Goal: Task Accomplishment & Management: Use online tool/utility

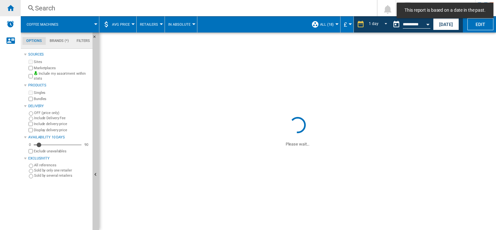
click at [13, 11] on ng-md-icon "Home" at bounding box center [10, 8] width 8 height 8
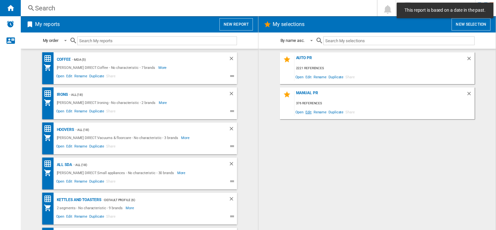
click at [307, 110] on span "Edit" at bounding box center [308, 111] width 8 height 9
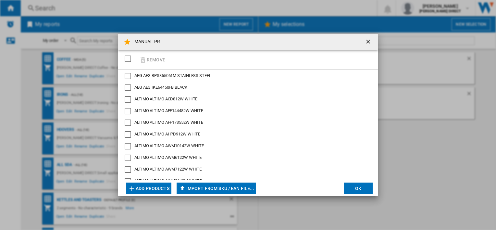
click at [131, 60] on div "SELECTIONS.EDITION_POPUP.SELECT_DESELECT" at bounding box center [128, 58] width 6 height 6
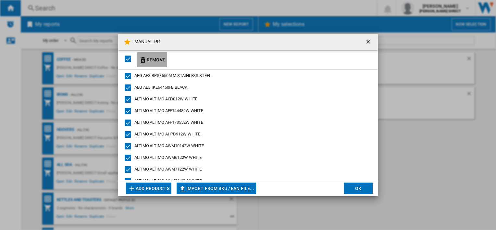
click at [147, 60] on button "Remove" at bounding box center [152, 59] width 30 height 15
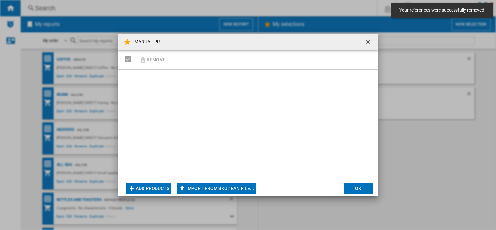
click at [227, 187] on button "Import from SKU / EAN file..." at bounding box center [215, 188] width 79 height 12
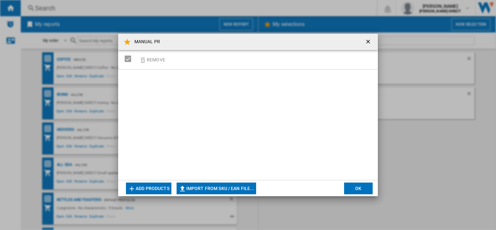
type input "**********"
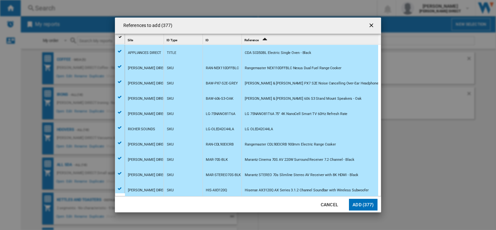
click at [354, 207] on button "Add (377)" at bounding box center [363, 204] width 29 height 12
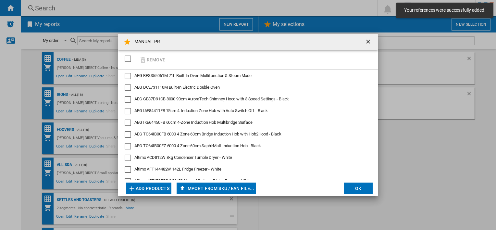
click at [354, 187] on button "OK" at bounding box center [358, 188] width 29 height 12
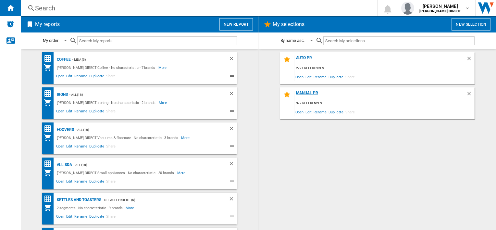
click at [305, 91] on div "MANUAL PR" at bounding box center [380, 94] width 172 height 9
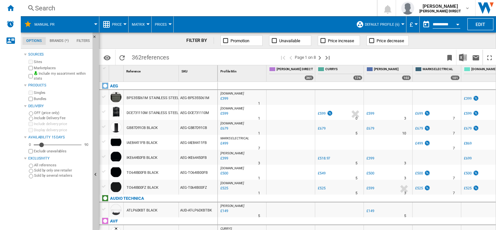
click at [388, 26] on span "Default profile (6)" at bounding box center [381, 24] width 35 height 4
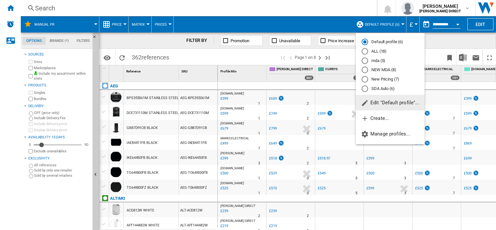
click at [390, 78] on md-radio-button "New Pricing (7)" at bounding box center [389, 79] width 57 height 6
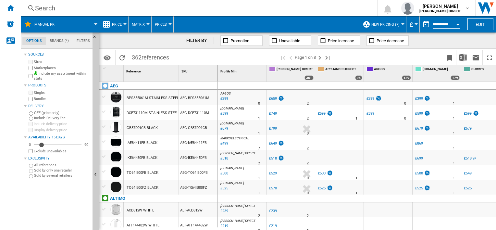
click at [145, 30] on button "Matrix" at bounding box center [140, 24] width 16 height 16
click at [143, 57] on span "Ranking" at bounding box center [142, 56] width 18 height 6
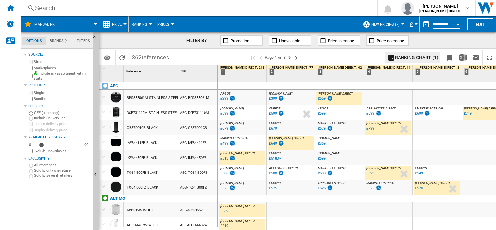
click at [249, 100] on div "ARGOS : UK CO ARGOS -54.6 % £299 % N/A [GEOGRAPHIC_DATA] : [GEOGRAPHIC_DATA] CO…" at bounding box center [242, 98] width 46 height 15
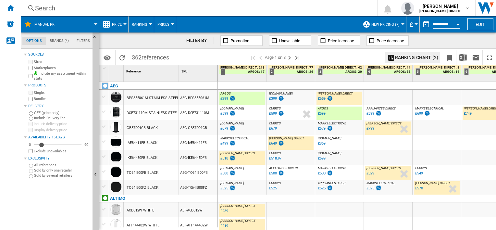
click at [299, 127] on div "CURRYS : -15.0 % £679 % N/A CURRYS :" at bounding box center [291, 128] width 46 height 15
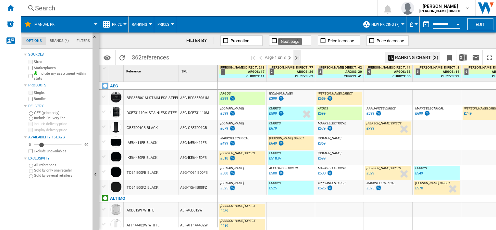
click at [295, 56] on ng-md-icon "Last page" at bounding box center [297, 58] width 8 height 8
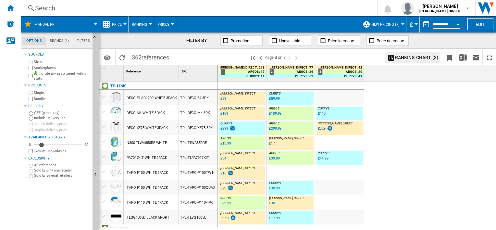
scroll to position [54, 0]
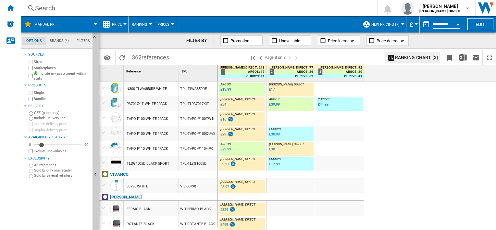
click at [197, 152] on div "TPL-TAPO-P110-4PK" at bounding box center [198, 147] width 39 height 15
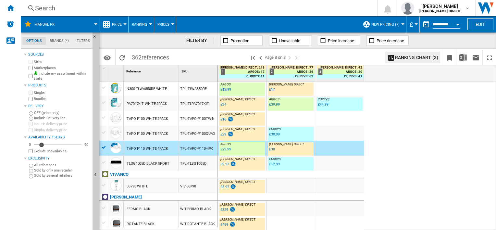
click at [193, 94] on div "TPL-TLWA850RE" at bounding box center [198, 88] width 39 height 15
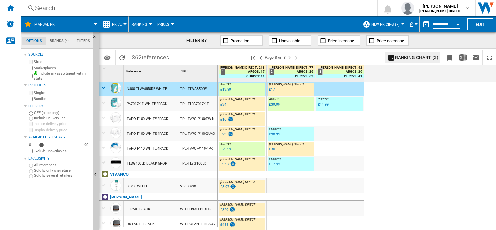
scroll to position [0, 0]
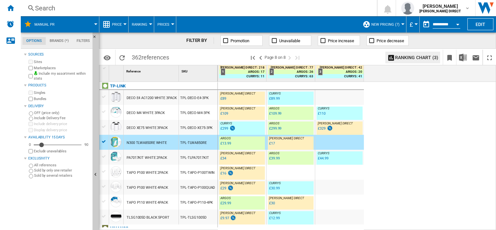
click at [181, 129] on div "TPL-DECO-XE75-3PK" at bounding box center [198, 127] width 39 height 15
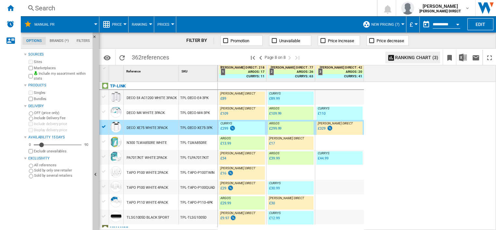
click at [206, 125] on div "TPL-DECO-XE75-3PK" at bounding box center [198, 127] width 39 height 15
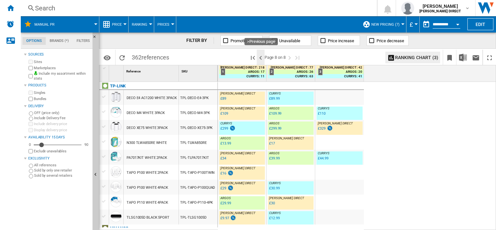
click at [261, 56] on ng-md-icon ">Previous page" at bounding box center [261, 58] width 8 height 8
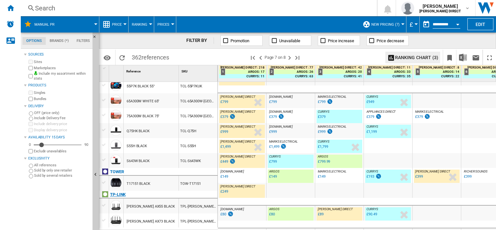
scroll to position [678, 0]
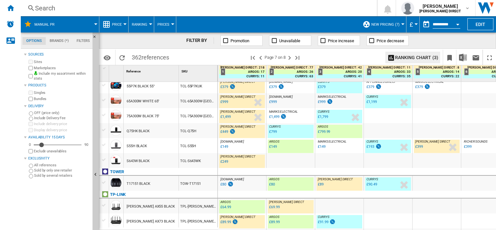
click at [189, 208] on div "TPL-[PERSON_NAME]-AX55" at bounding box center [198, 205] width 39 height 15
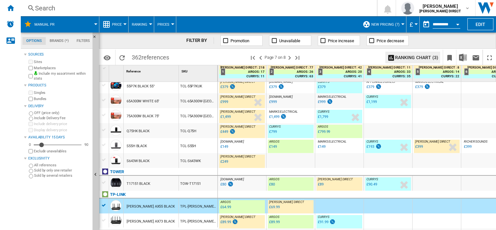
click at [183, 181] on div "TOW-T17151" at bounding box center [198, 182] width 39 height 15
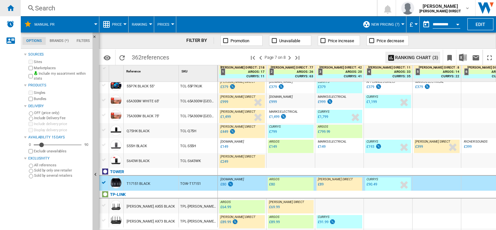
click at [10, 7] on ng-md-icon "Home" at bounding box center [10, 8] width 8 height 8
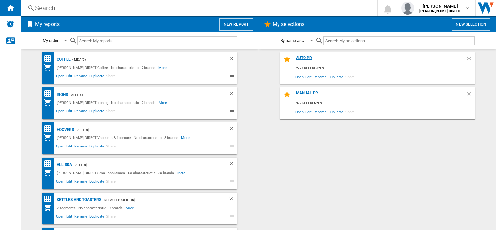
click at [307, 60] on div "AUTO PR" at bounding box center [380, 59] width 172 height 9
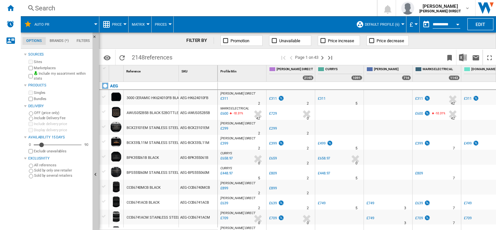
click at [392, 28] on button "Default profile (6)" at bounding box center [383, 24] width 38 height 16
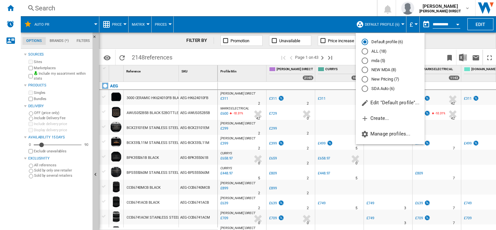
click at [388, 80] on md-radio-button "New Pricing (7)" at bounding box center [389, 79] width 57 height 6
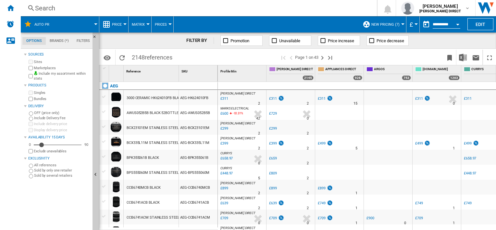
drag, startPoint x: 470, startPoint y: 1, endPoint x: 48, endPoint y: 207, distance: 469.2
click at [48, 207] on div "Sources Sites Marketplaces Include my assortment within stats Products Singles …" at bounding box center [57, 139] width 66 height 179
click at [465, 57] on img "Download in Excel" at bounding box center [463, 58] width 8 height 8
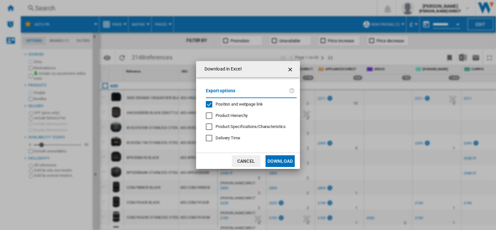
click at [208, 106] on div "Position and webpage link" at bounding box center [209, 104] width 6 height 6
click at [275, 162] on button "Download" at bounding box center [279, 161] width 29 height 12
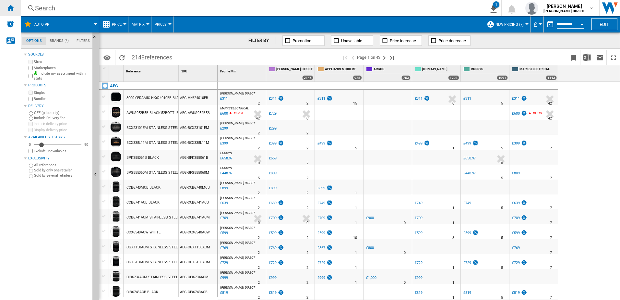
click at [10, 6] on ng-md-icon "Home" at bounding box center [10, 8] width 8 height 8
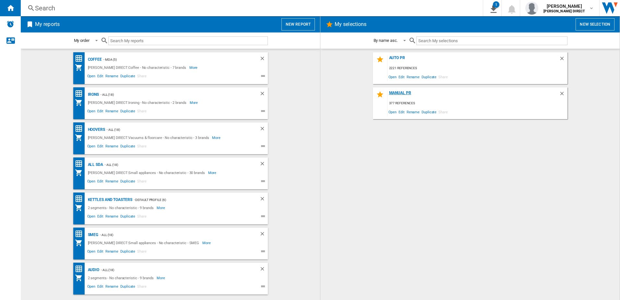
click at [399, 97] on div "MANUAL PR" at bounding box center [474, 94] width 172 height 9
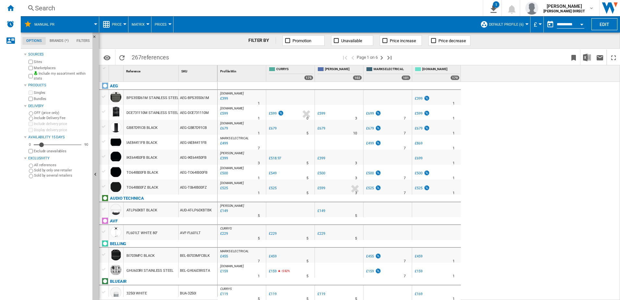
click at [32, 70] on div "Marketplaces" at bounding box center [58, 68] width 63 height 6
click at [32, 65] on div "Marketplaces" at bounding box center [58, 68] width 63 height 6
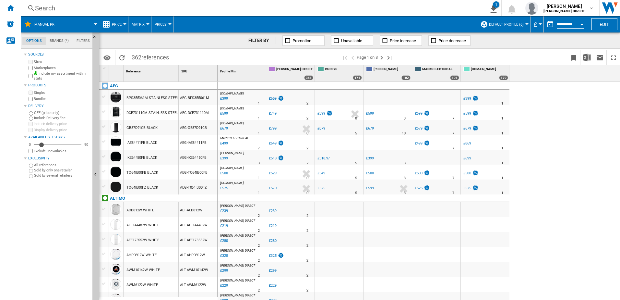
click at [495, 25] on span "Default profile (6)" at bounding box center [506, 24] width 35 height 4
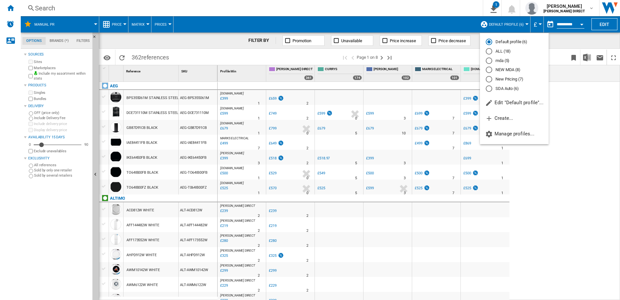
click at [495, 78] on md-radio-button "New Pricing (7)" at bounding box center [514, 79] width 57 height 6
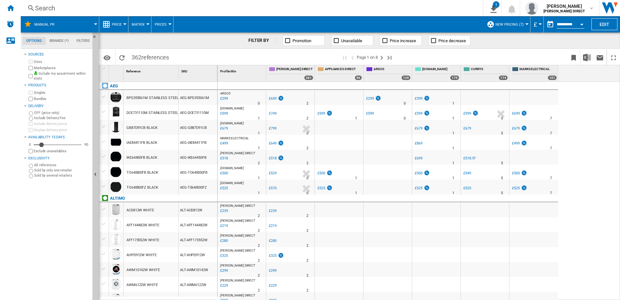
click at [162, 24] on span "Prices" at bounding box center [161, 24] width 12 height 4
click at [125, 27] on md-backdrop at bounding box center [310, 150] width 620 height 300
click at [134, 25] on span "Matrix" at bounding box center [138, 24] width 13 height 4
click at [144, 55] on span "Ranking" at bounding box center [142, 56] width 18 height 6
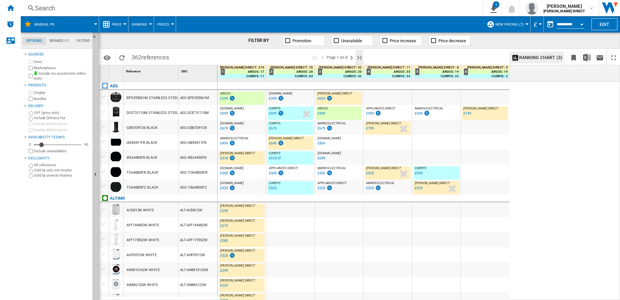
click at [359, 56] on ng-md-icon "Last page" at bounding box center [359, 58] width 8 height 8
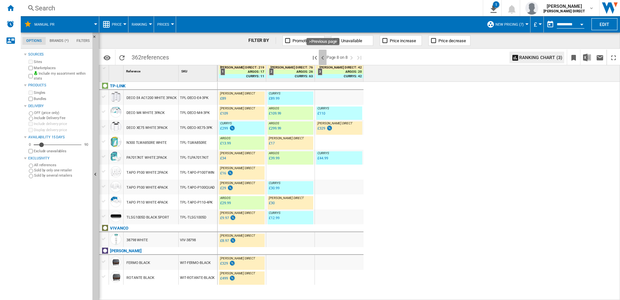
click at [325, 59] on ng-md-icon ">Previous page" at bounding box center [323, 58] width 8 height 8
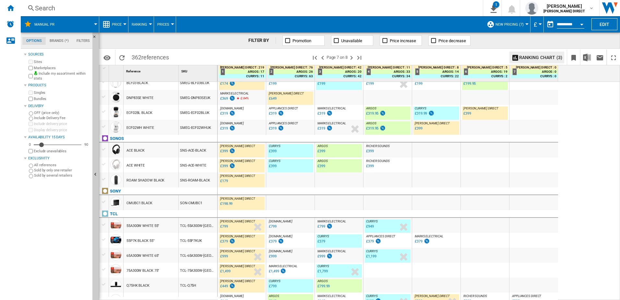
scroll to position [459, 0]
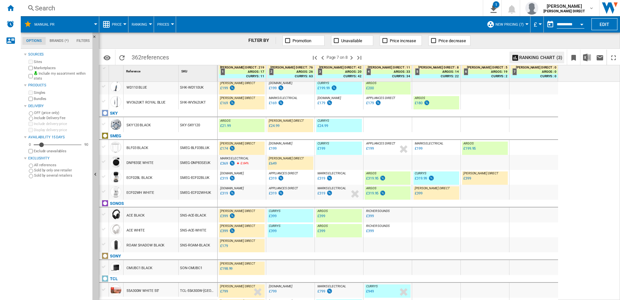
click at [198, 195] on div "SMEG-ECF02WHUK" at bounding box center [198, 192] width 39 height 15
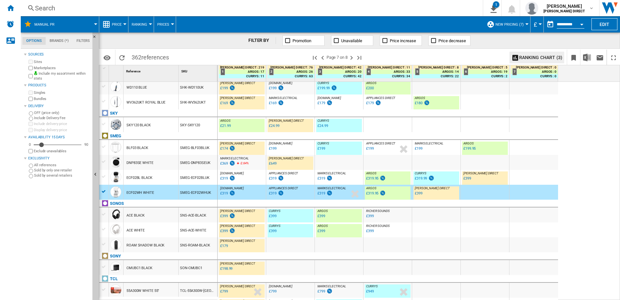
click at [198, 177] on div "SMEG-ECF02BLUK" at bounding box center [198, 177] width 39 height 15
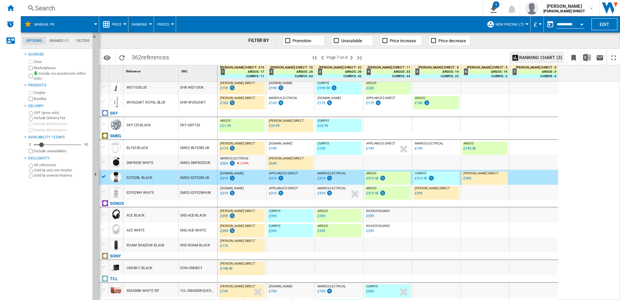
click at [180, 163] on div "SMEG-DNP83SEUK" at bounding box center [198, 162] width 39 height 15
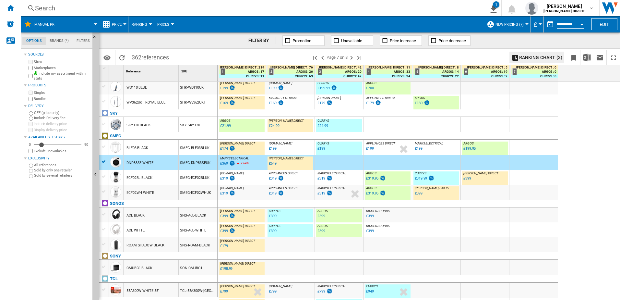
click at [210, 125] on div "SKY-SKY120" at bounding box center [198, 124] width 39 height 15
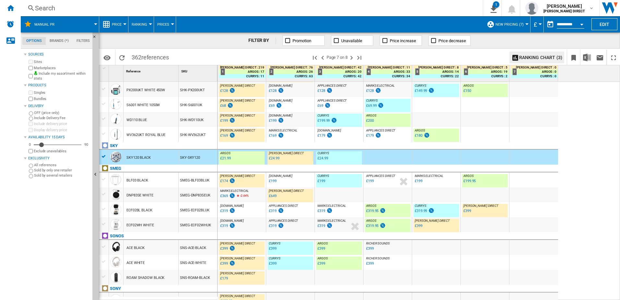
scroll to position [329, 0]
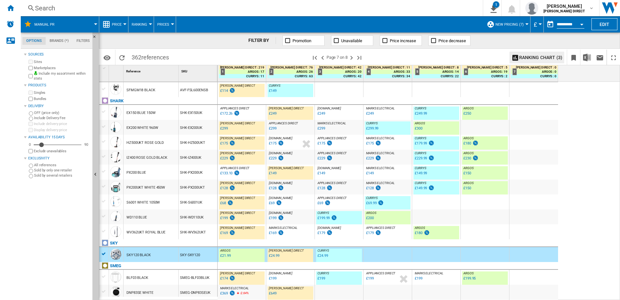
click at [199, 171] on div "SHK-PX200UK" at bounding box center [198, 171] width 39 height 15
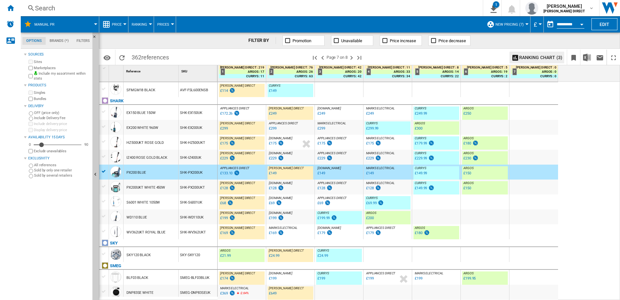
click at [197, 115] on div "SHK-EX150UK" at bounding box center [198, 112] width 39 height 15
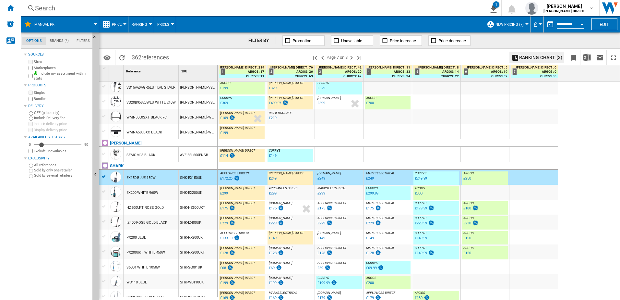
scroll to position [200, 0]
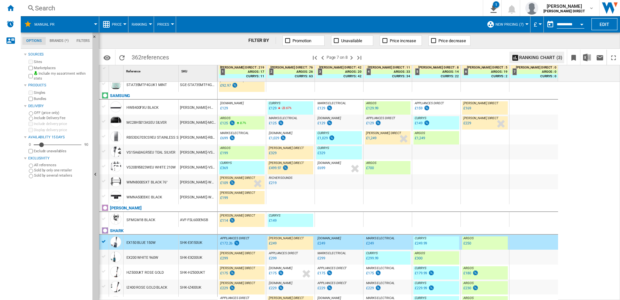
click at [191, 167] on div "[PERSON_NAME]-VS20B95823W" at bounding box center [198, 166] width 39 height 15
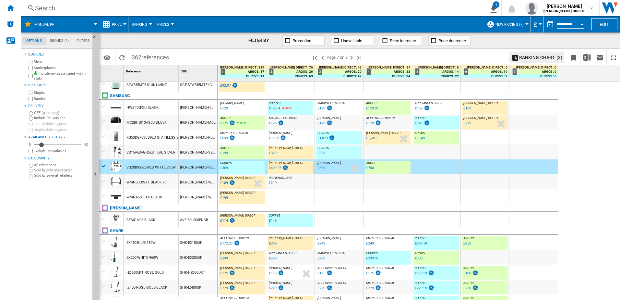
click at [170, 154] on div "VS15A60AGR5EU TEAL SILVER" at bounding box center [150, 152] width 49 height 15
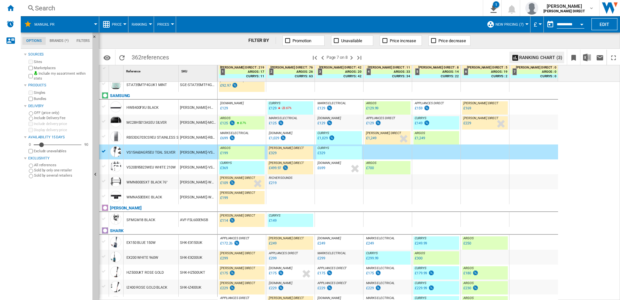
click at [166, 133] on div "RB53DG703CS9EU STAINLESS STEEL" at bounding box center [156, 137] width 60 height 15
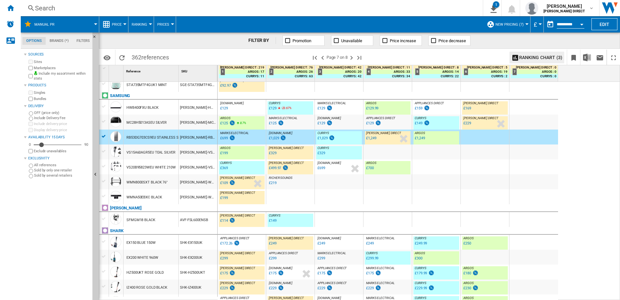
click at [172, 122] on div "MC28H5013ASEU SILVER" at bounding box center [151, 121] width 55 height 15
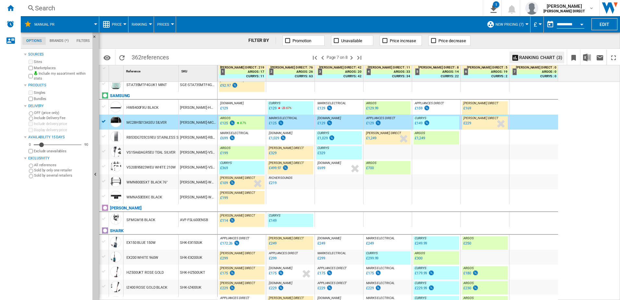
scroll to position [167, 0]
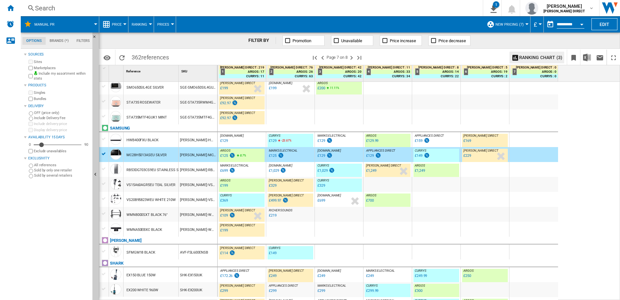
click at [171, 142] on div "HWB400FXU BLACK" at bounding box center [151, 139] width 55 height 15
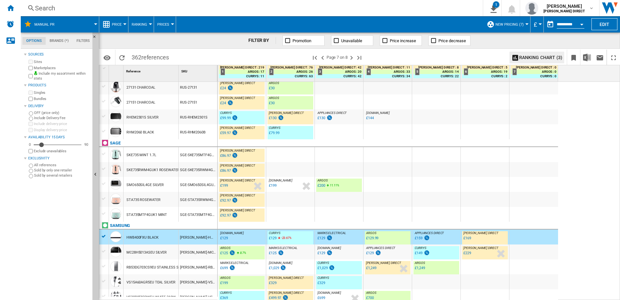
scroll to position [5, 0]
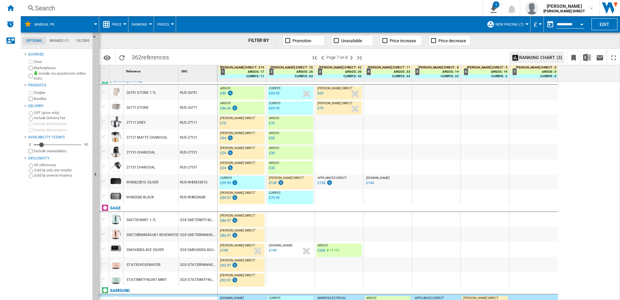
click at [196, 182] on div "RUS-RHEM2301S" at bounding box center [198, 181] width 39 height 15
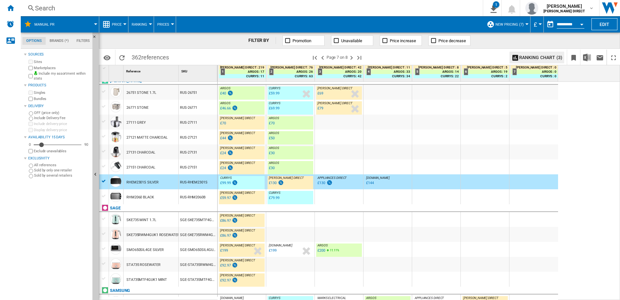
scroll to position [0, 0]
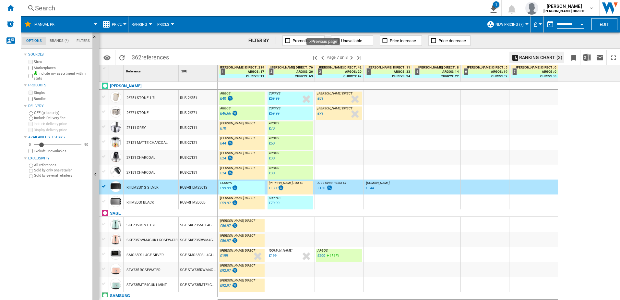
drag, startPoint x: 323, startPoint y: 59, endPoint x: 182, endPoint y: 201, distance: 200.4
click at [323, 59] on ng-md-icon ">Previous page" at bounding box center [323, 58] width 8 height 8
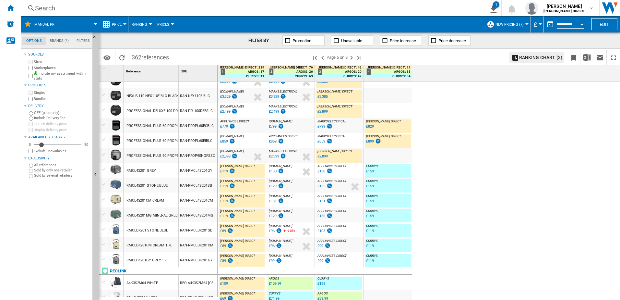
scroll to position [388, 0]
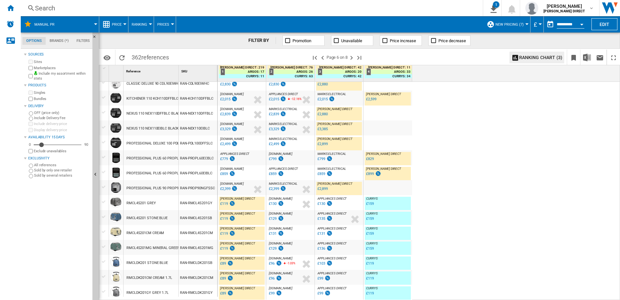
click at [241, 169] on div "AO.COM : AO" at bounding box center [242, 169] width 46 height 4
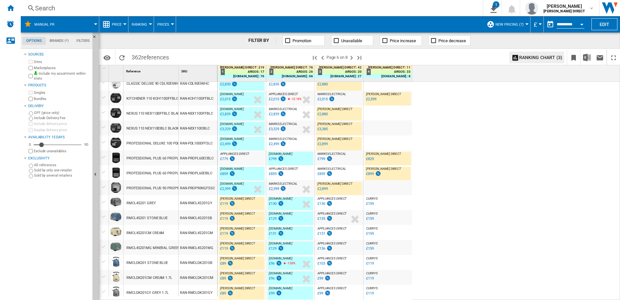
click at [298, 172] on div "APPLIANCES DIRECT : APPLIANCES DIRECT -4.4 % £859 % N/A APPLIANCES DIRECT : APP…" at bounding box center [291, 174] width 46 height 15
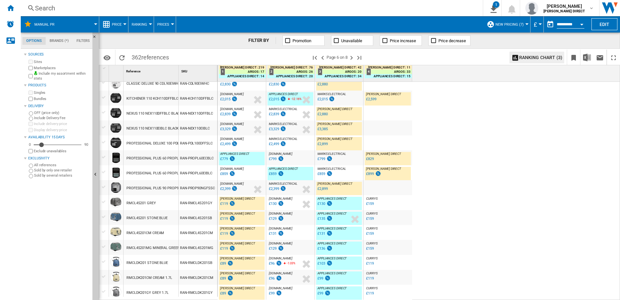
click at [205, 174] on div "RAN-PROPL60EIBLC" at bounding box center [198, 172] width 39 height 15
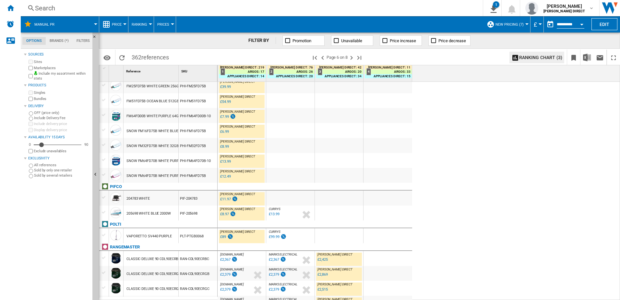
scroll to position [0, 0]
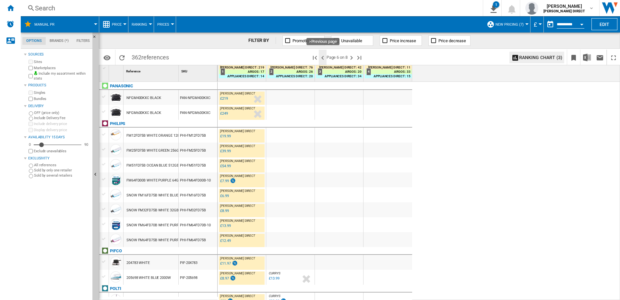
click at [324, 60] on ng-md-icon ">Previous page" at bounding box center [323, 58] width 8 height 8
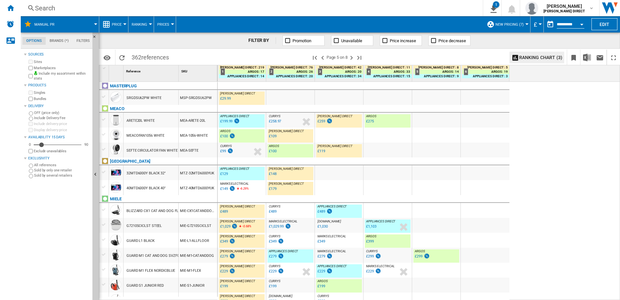
scroll to position [590, 0]
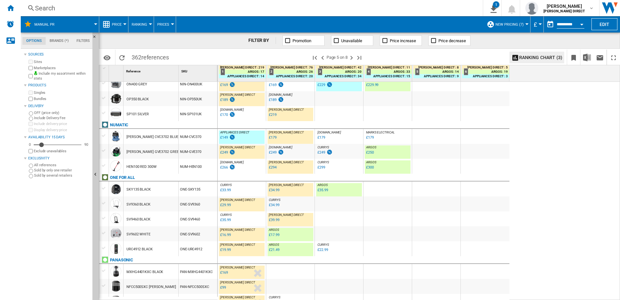
click at [178, 221] on div "SV9460 BLACK" at bounding box center [151, 218] width 55 height 15
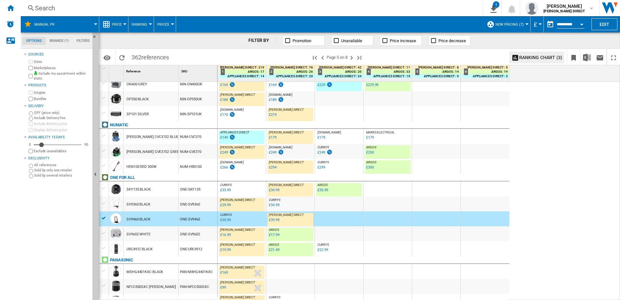
click at [183, 188] on div "ONE-SKY135" at bounding box center [198, 188] width 39 height 15
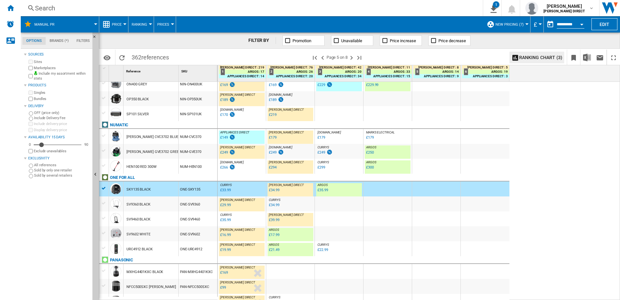
click at [179, 166] on div "NUM-HEN100" at bounding box center [198, 166] width 39 height 15
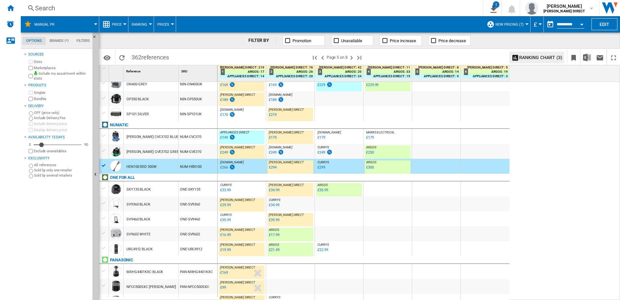
click at [200, 135] on div "NUM-CVC370" at bounding box center [198, 136] width 39 height 15
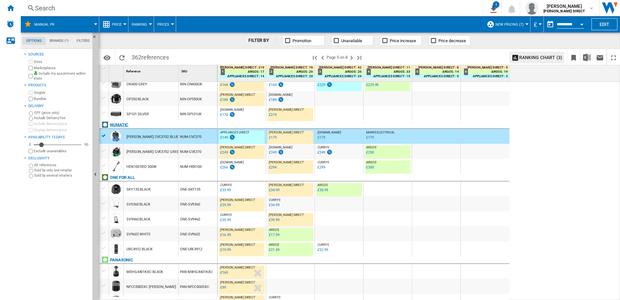
scroll to position [492, 0]
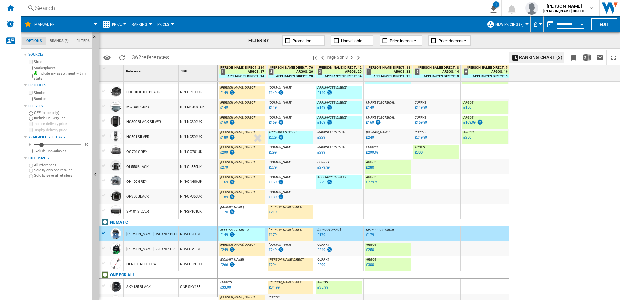
click at [193, 214] on div "NIN-SP101UK" at bounding box center [198, 210] width 39 height 15
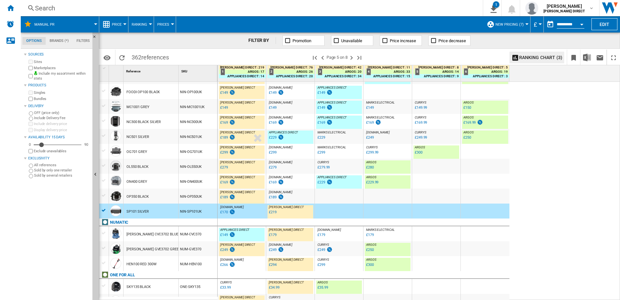
scroll to position [233, 0]
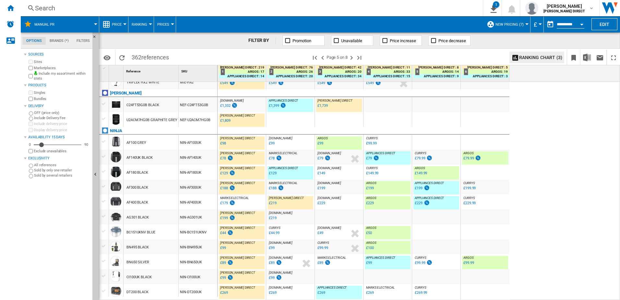
click at [192, 202] on div "NIN-AF400UK" at bounding box center [198, 201] width 39 height 15
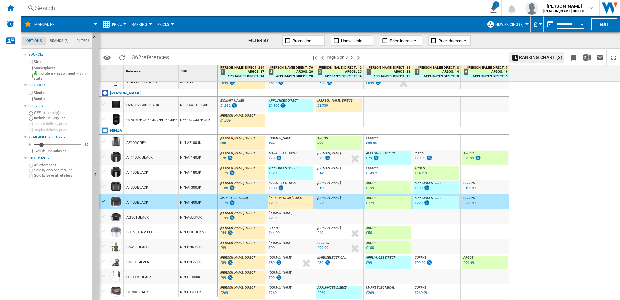
scroll to position [136, 0]
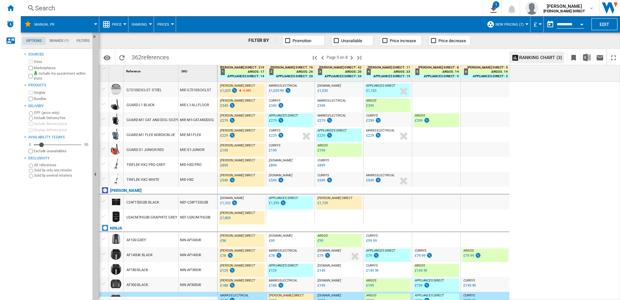
click at [199, 205] on div "NEF-C24FT53G0B" at bounding box center [198, 201] width 39 height 15
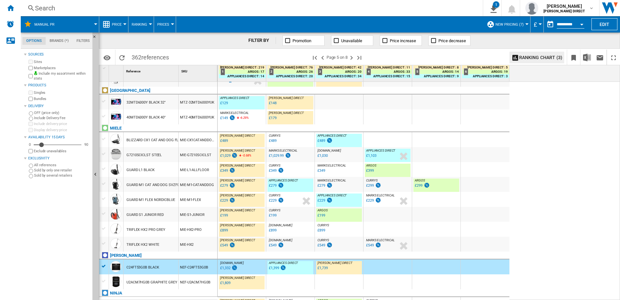
scroll to position [6, 0]
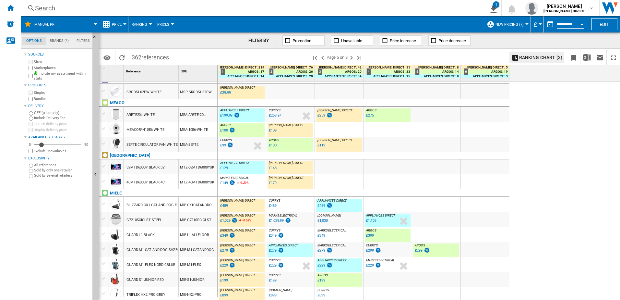
click at [198, 185] on div "MTZ-40MTD6000YUK" at bounding box center [198, 181] width 39 height 15
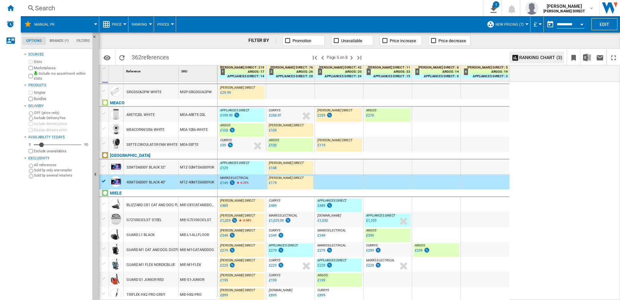
click at [203, 169] on div "MTZ-32MTD6000YUK" at bounding box center [198, 166] width 39 height 15
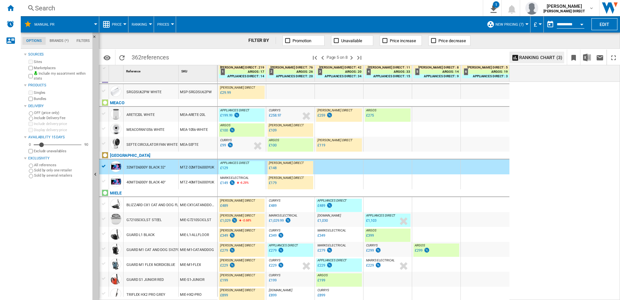
scroll to position [0, 0]
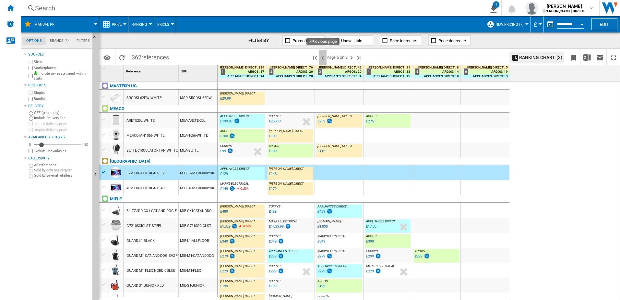
click at [322, 57] on ng-md-icon ">Previous page" at bounding box center [323, 58] width 8 height 8
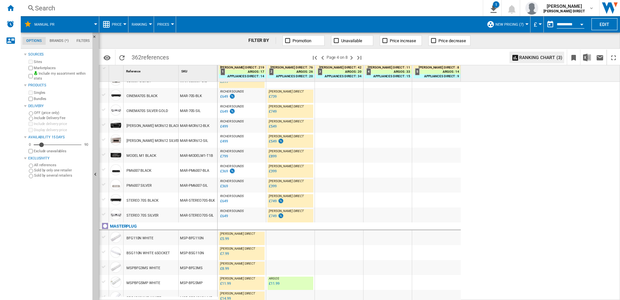
scroll to position [575, 0]
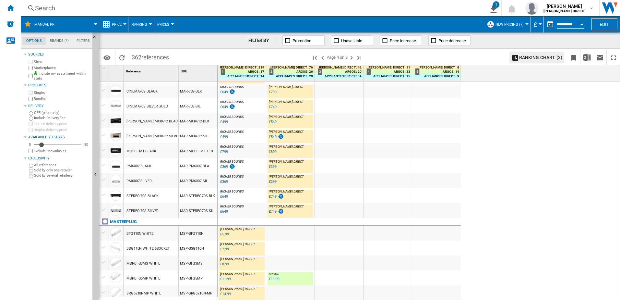
click at [198, 214] on div "MAR-STEREO70S-SIL" at bounding box center [198, 210] width 39 height 15
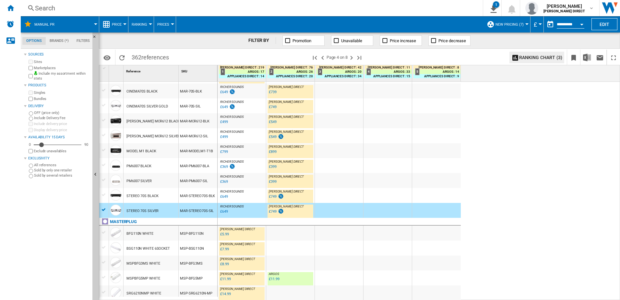
click at [204, 199] on div "MAR-STEREO70S-BLK" at bounding box center [198, 195] width 39 height 15
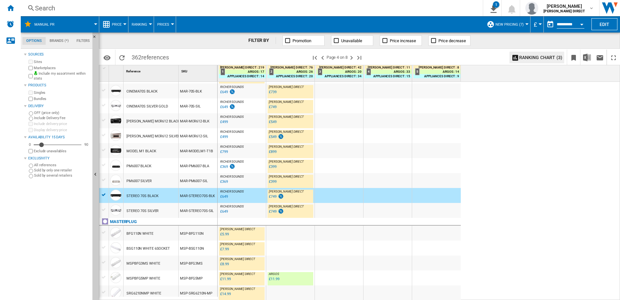
click at [199, 180] on div "MAR-PM6007-SIL" at bounding box center [198, 180] width 39 height 15
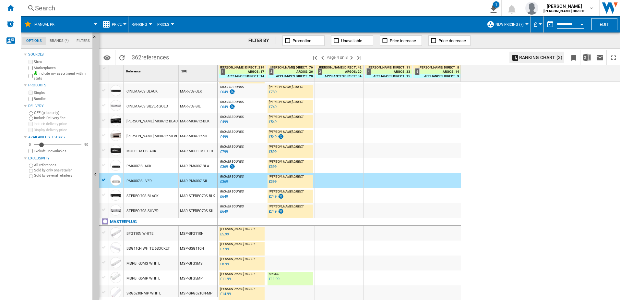
drag, startPoint x: 192, startPoint y: 152, endPoint x: 188, endPoint y: 151, distance: 3.3
click at [192, 152] on div "MAR-MODELM1-T1B" at bounding box center [198, 150] width 39 height 15
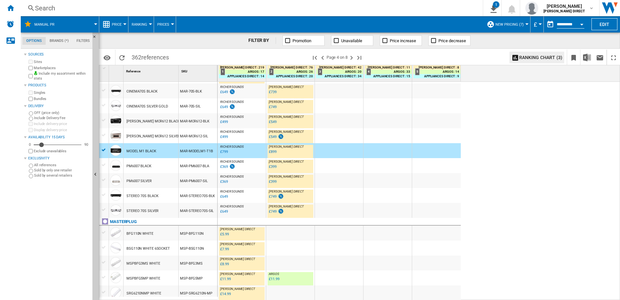
click at [198, 135] on div "MAR-MCR612-SIL" at bounding box center [198, 135] width 39 height 15
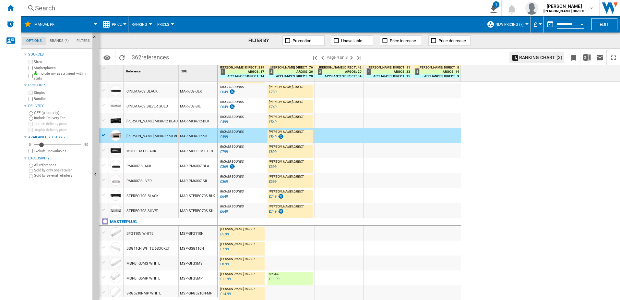
click at [193, 100] on div "MAR-70S-SIL" at bounding box center [198, 105] width 39 height 15
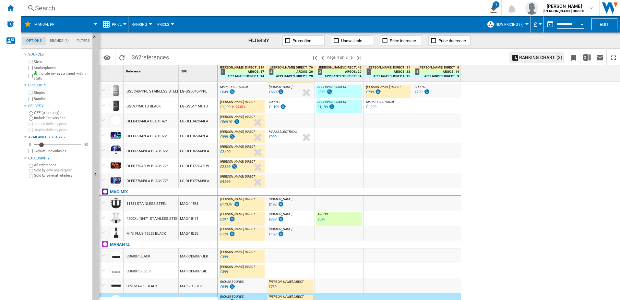
scroll to position [348, 0]
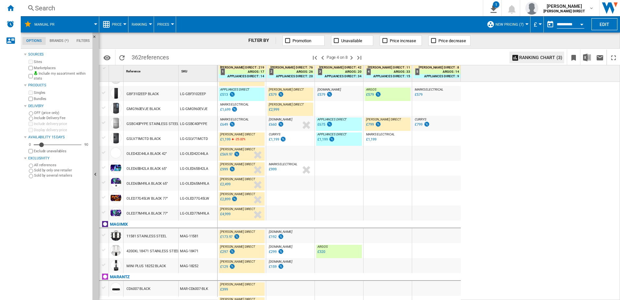
click at [186, 123] on div "LG-GSBC40PYPE" at bounding box center [198, 123] width 39 height 15
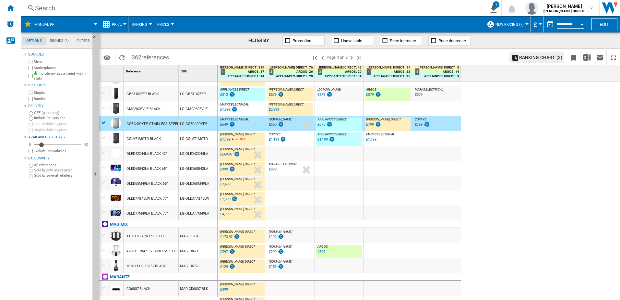
click at [187, 111] on div "LG-GMG960EVJE" at bounding box center [198, 108] width 39 height 15
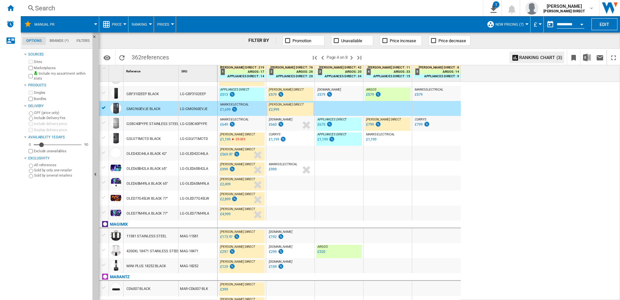
scroll to position [283, 0]
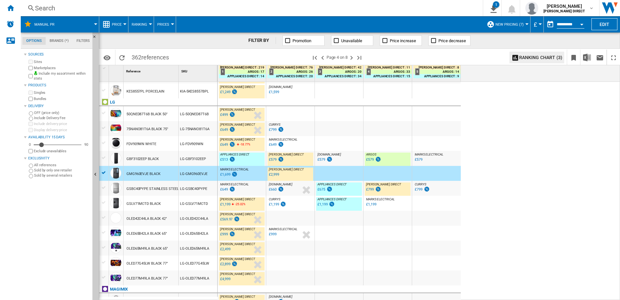
click at [199, 161] on div "LG-GBF3102EEP" at bounding box center [198, 158] width 39 height 15
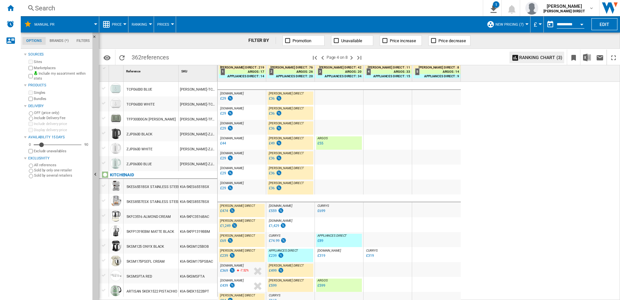
scroll to position [0, 0]
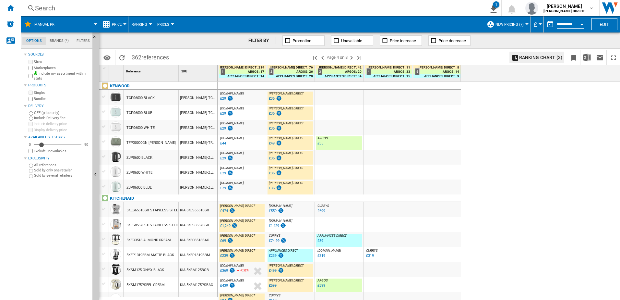
click at [191, 188] on div "KEN-ZJP06.000BL" at bounding box center [198, 186] width 39 height 15
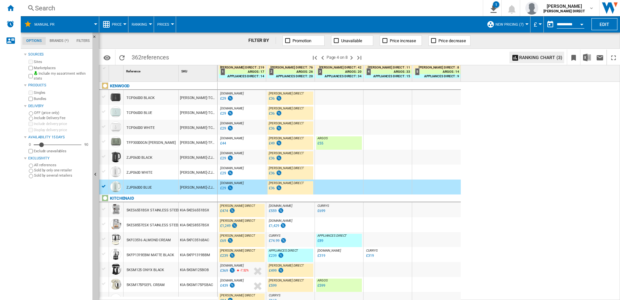
click at [184, 144] on div "KEN-TFP30.000GN" at bounding box center [198, 142] width 39 height 15
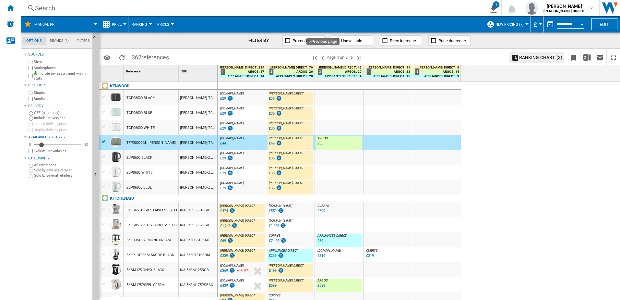
drag, startPoint x: 323, startPoint y: 54, endPoint x: 600, endPoint y: 81, distance: 278.9
click at [323, 54] on ng-md-icon ">Previous page" at bounding box center [323, 58] width 8 height 8
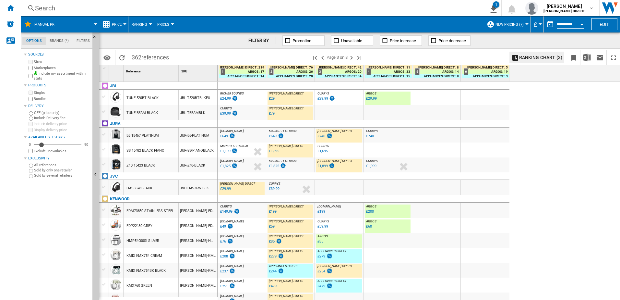
scroll to position [590, 0]
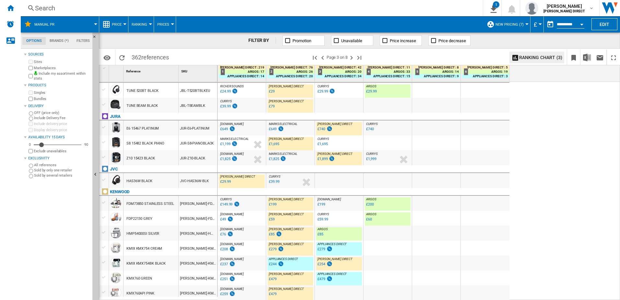
click at [170, 128] on div "E6 15467 PLATINUM" at bounding box center [151, 127] width 55 height 15
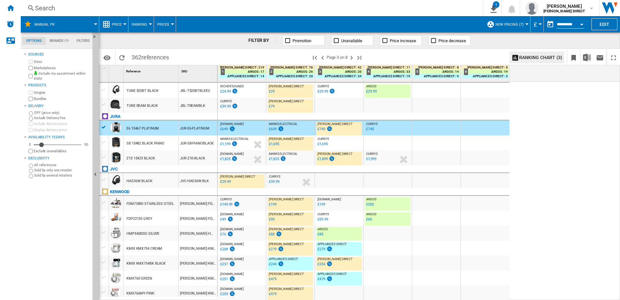
scroll to position [525, 0]
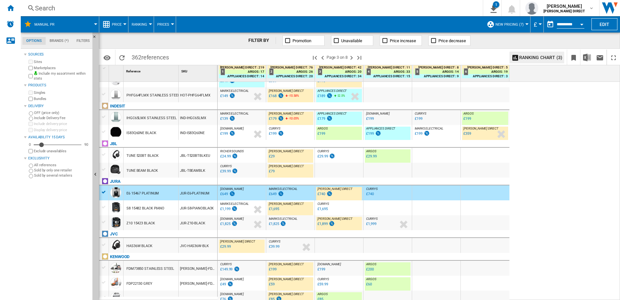
click at [178, 173] on div "TUNE BEAM BLACK" at bounding box center [151, 169] width 55 height 15
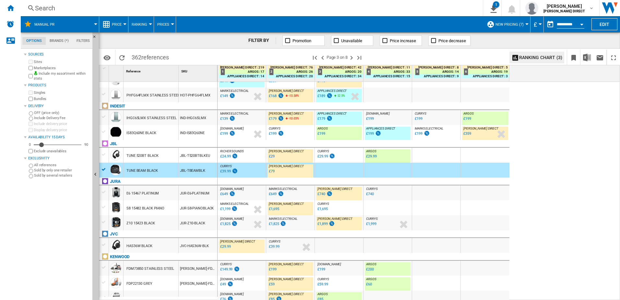
click at [166, 152] on div "TUNE 520BT BLACK" at bounding box center [151, 155] width 55 height 15
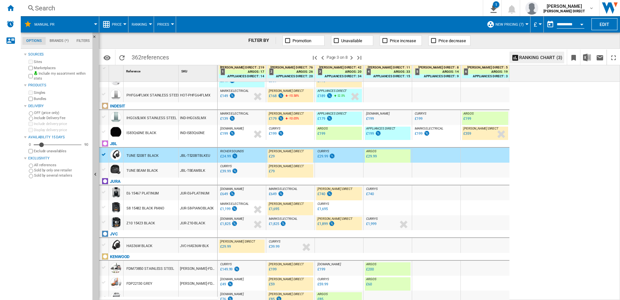
click at [185, 132] on div "IND-IS83Q60NE" at bounding box center [198, 132] width 39 height 15
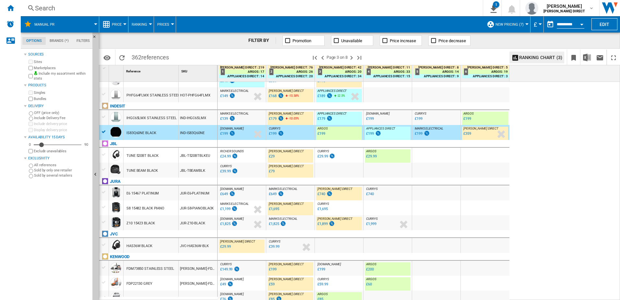
click at [186, 121] on div "IND-IHGC65LMX" at bounding box center [198, 117] width 39 height 15
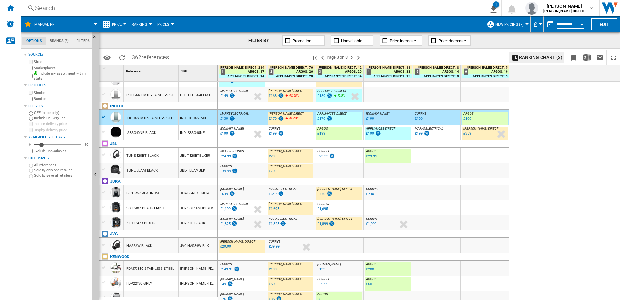
scroll to position [460, 0]
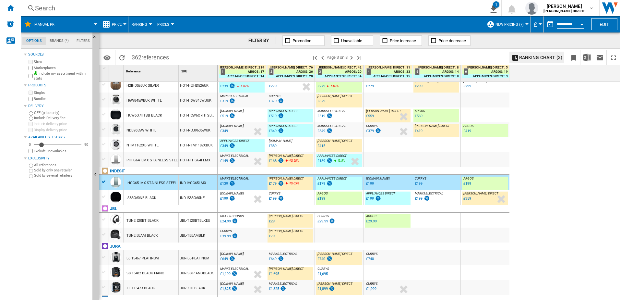
click at [188, 147] on div "HOT-NTM1182XBUK" at bounding box center [198, 144] width 39 height 15
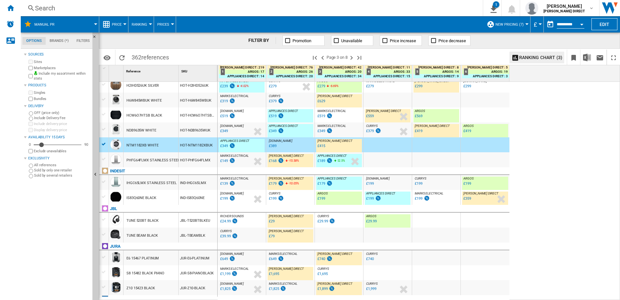
click at [186, 130] on div "HOT-NDB9635WUK" at bounding box center [198, 129] width 39 height 15
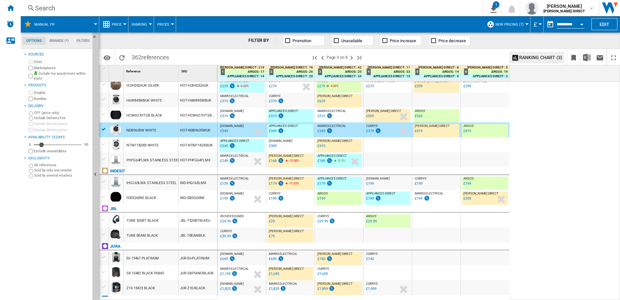
click at [189, 116] on div "HOT-HCW6O7HTSBUK" at bounding box center [198, 114] width 39 height 15
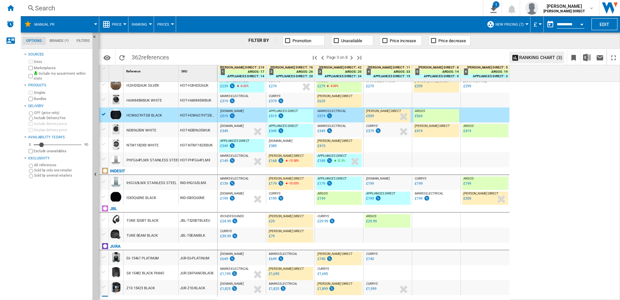
click at [186, 103] on div "HOT-H6W845WBUK" at bounding box center [198, 99] width 39 height 15
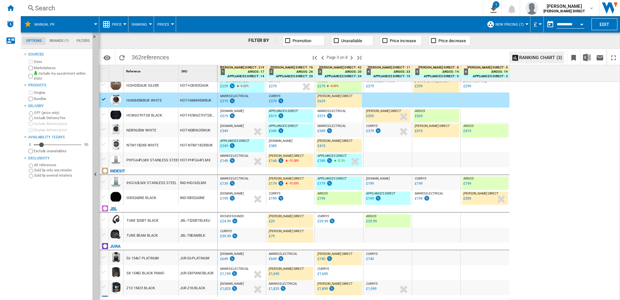
scroll to position [396, 0]
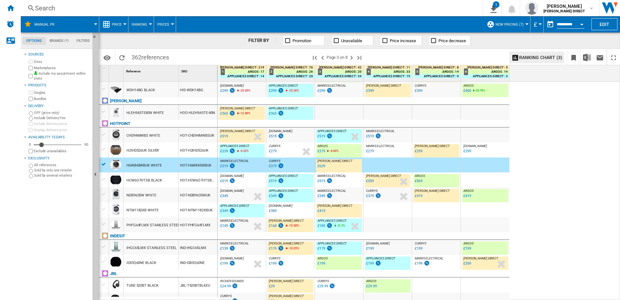
click at [185, 154] on div "HOT-H2IHD526UK" at bounding box center [198, 149] width 39 height 15
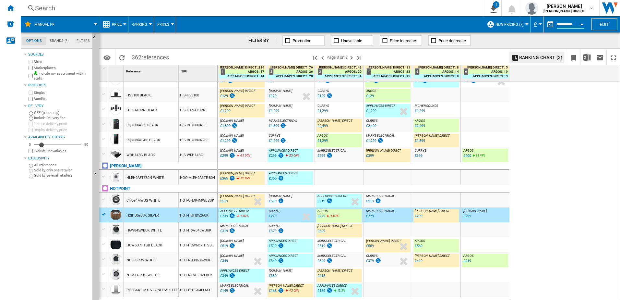
scroll to position [266, 0]
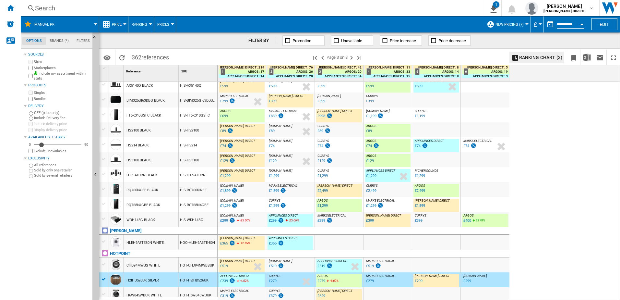
click at [193, 219] on div "HIS-WDH14BG" at bounding box center [198, 219] width 39 height 15
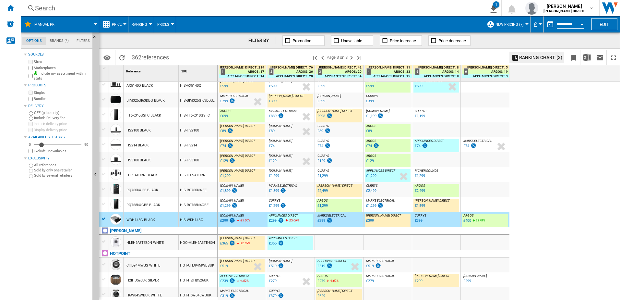
click at [195, 208] on div "HIS-RQ768N4GBE" at bounding box center [198, 204] width 39 height 15
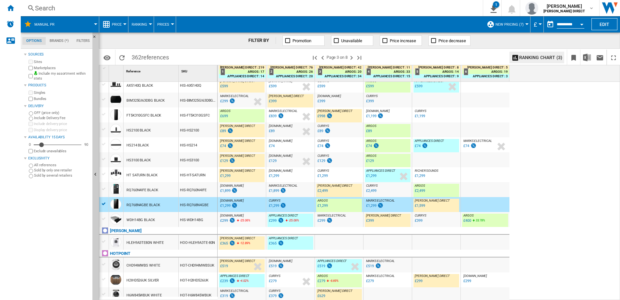
click at [192, 192] on div "HIS-RQ760N4IFE" at bounding box center [198, 189] width 39 height 15
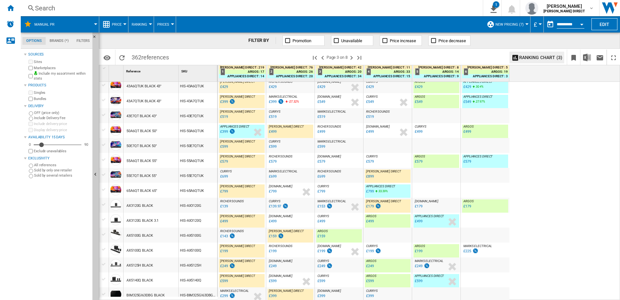
scroll to position [0, 0]
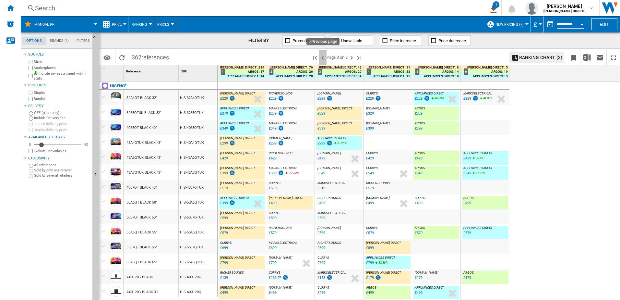
click at [326, 56] on ng-md-icon ">Previous page" at bounding box center [323, 58] width 8 height 8
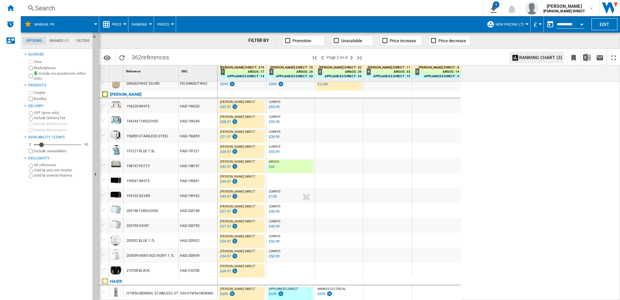
scroll to position [451, 0]
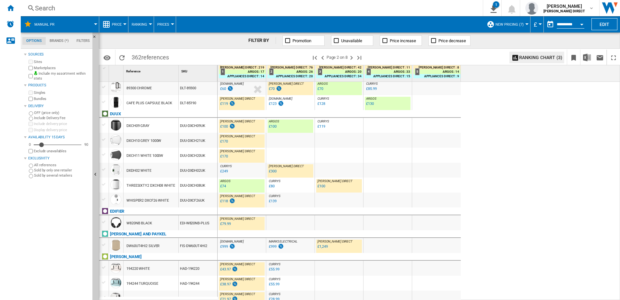
click at [183, 229] on div "FIS-DW60UT4HI2" at bounding box center [198, 245] width 39 height 15
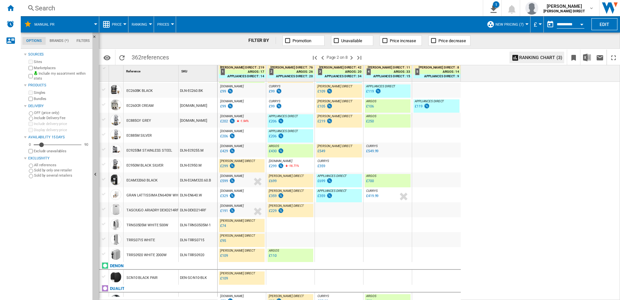
scroll to position [0, 0]
